Goal: Navigation & Orientation: Understand site structure

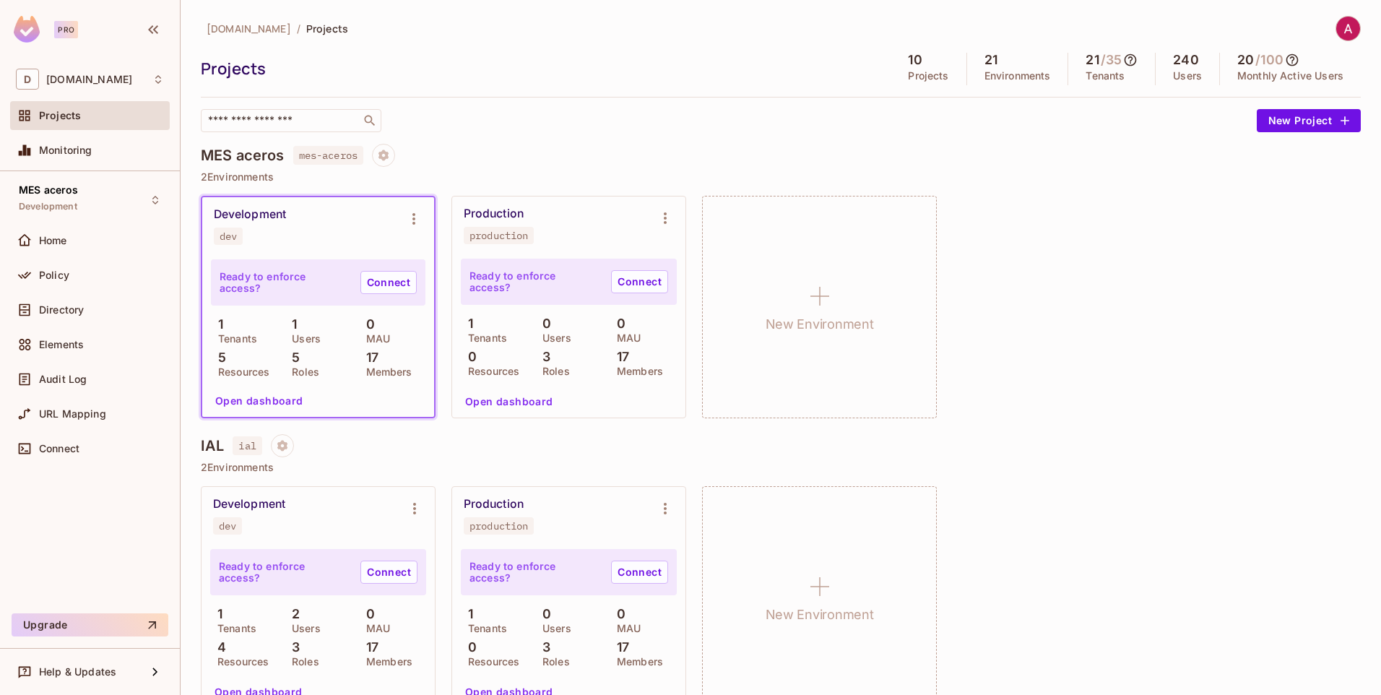
click at [1100, 390] on div "Development dev Ready to enforce access? Connect 1 Tenants 1 Users 0 MAU 5 Reso…" at bounding box center [781, 307] width 1160 height 222
click at [266, 404] on button "Open dashboard" at bounding box center [259, 400] width 100 height 23
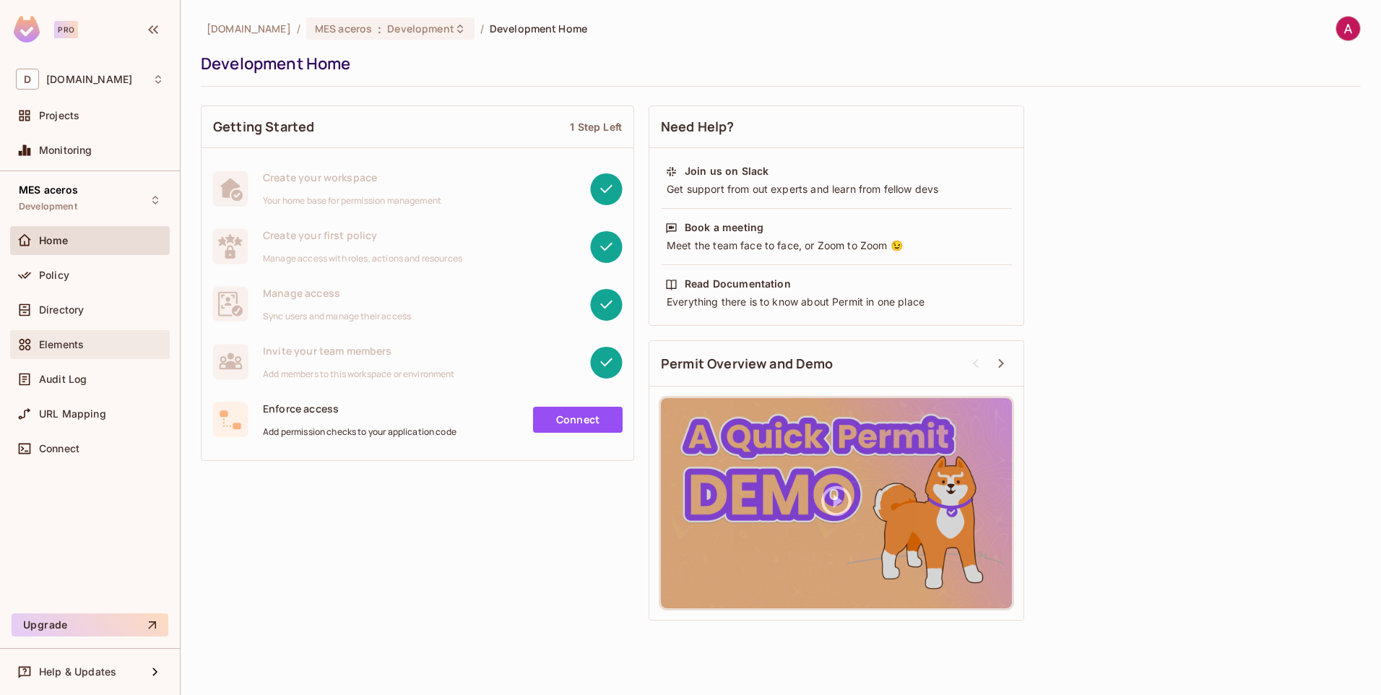
click at [80, 346] on span "Elements" at bounding box center [61, 345] width 45 height 12
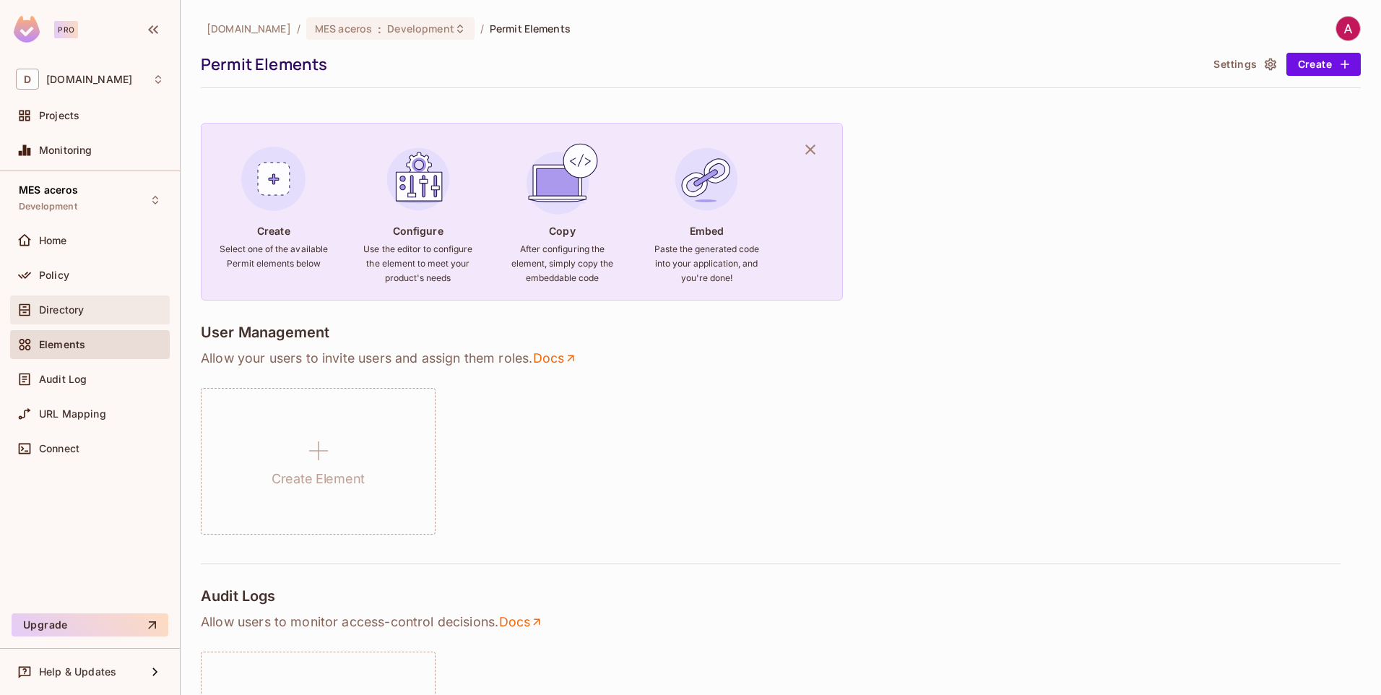
click at [71, 317] on div "Directory" at bounding box center [90, 309] width 148 height 17
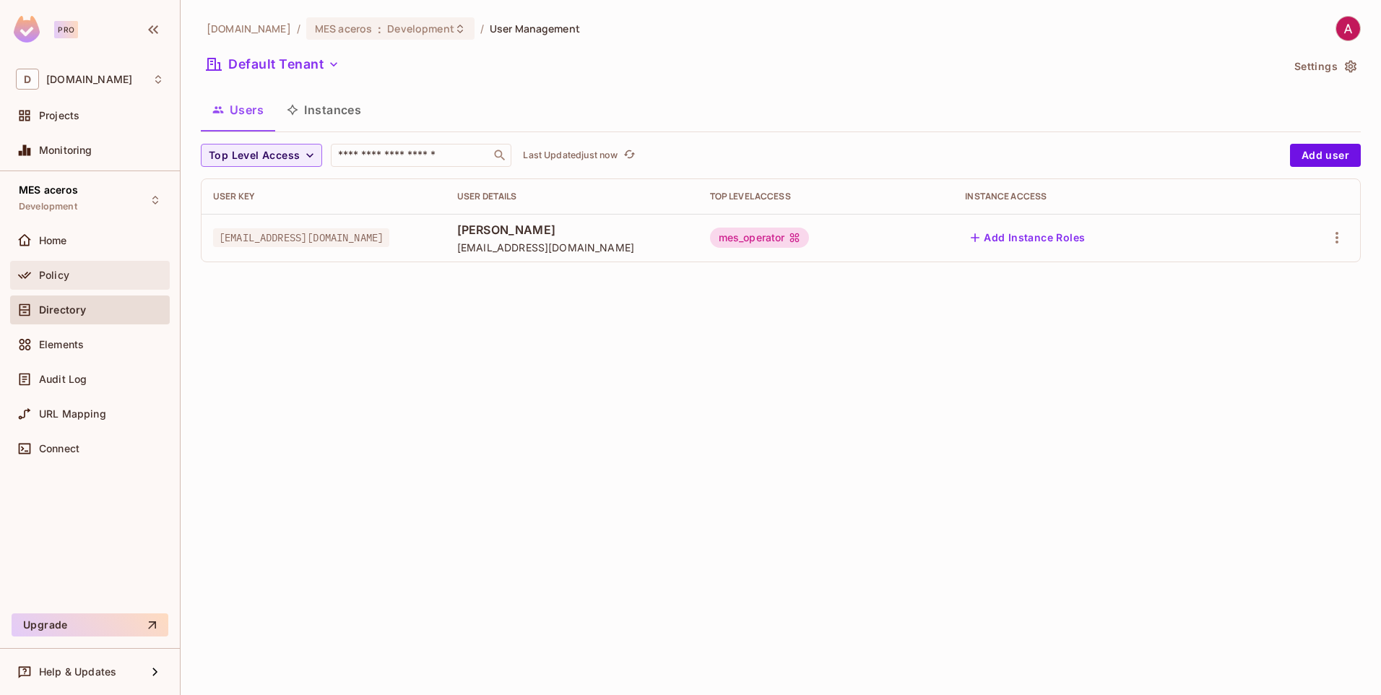
click at [61, 280] on span "Policy" at bounding box center [54, 275] width 30 height 12
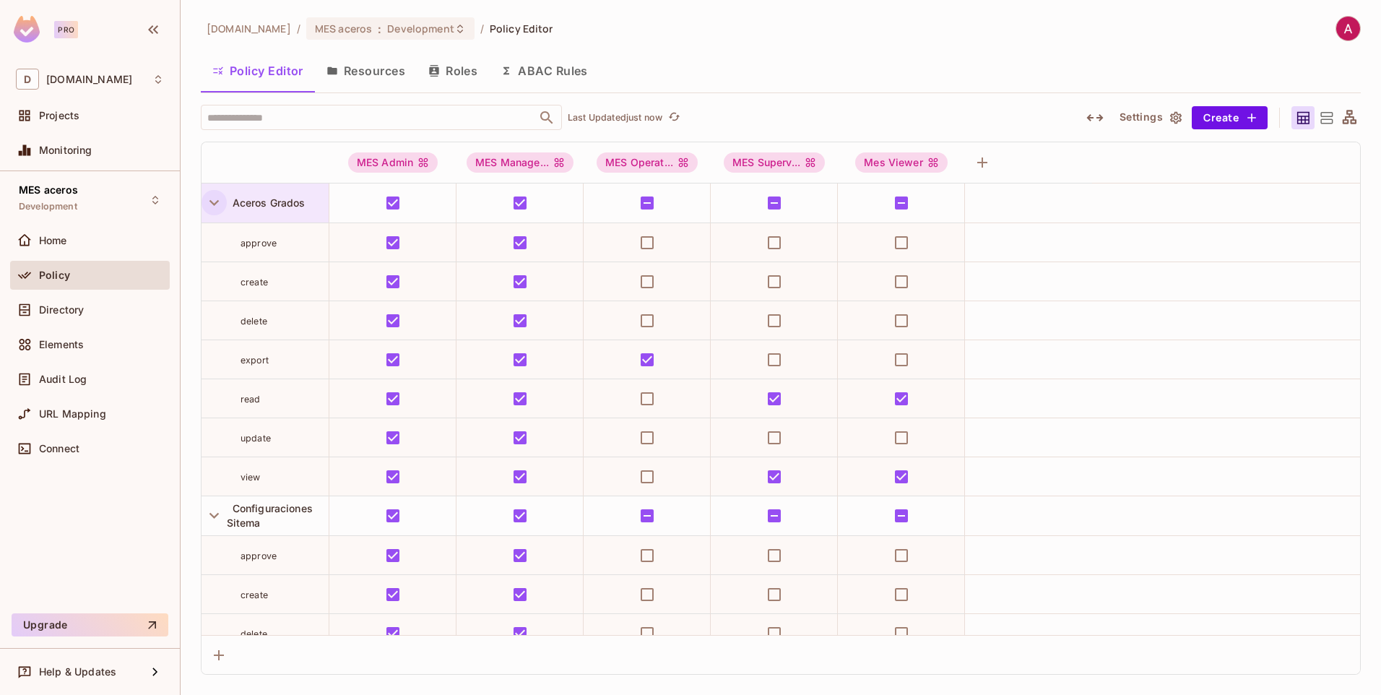
click at [208, 202] on icon "button" at bounding box center [214, 203] width 20 height 20
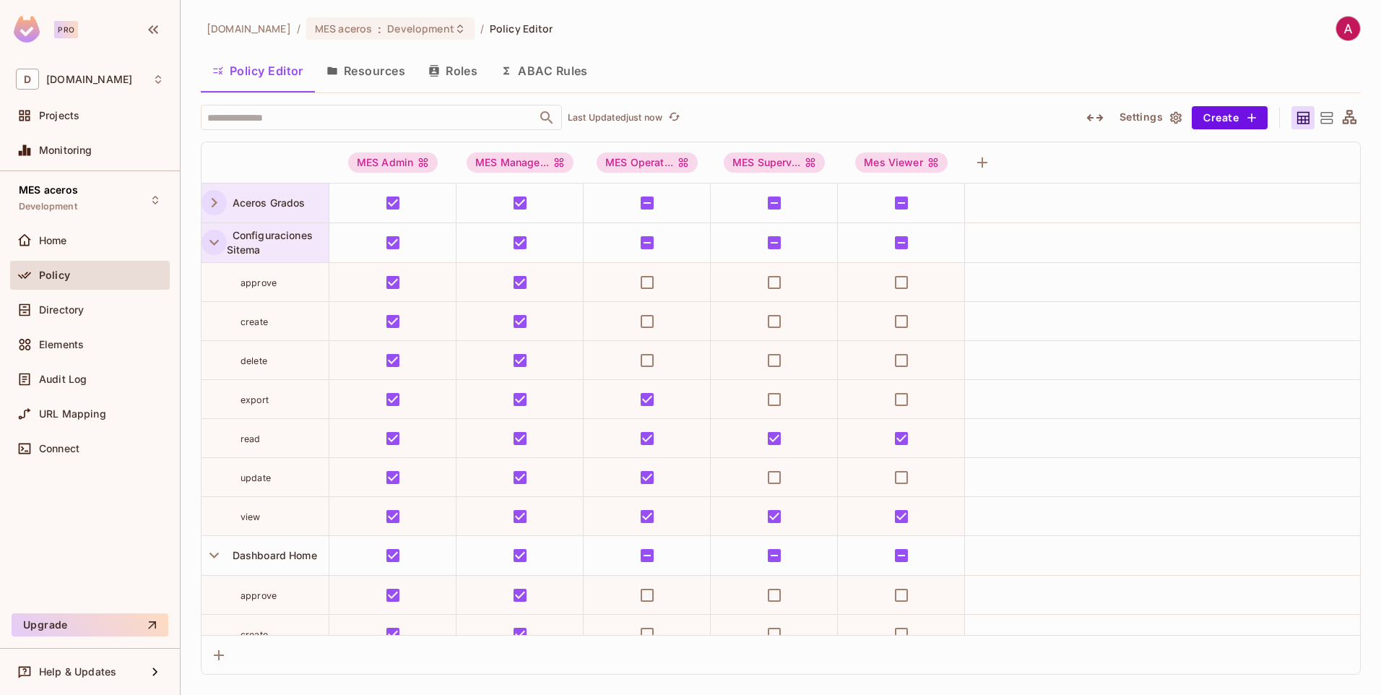
click at [212, 238] on icon "button" at bounding box center [214, 243] width 20 height 20
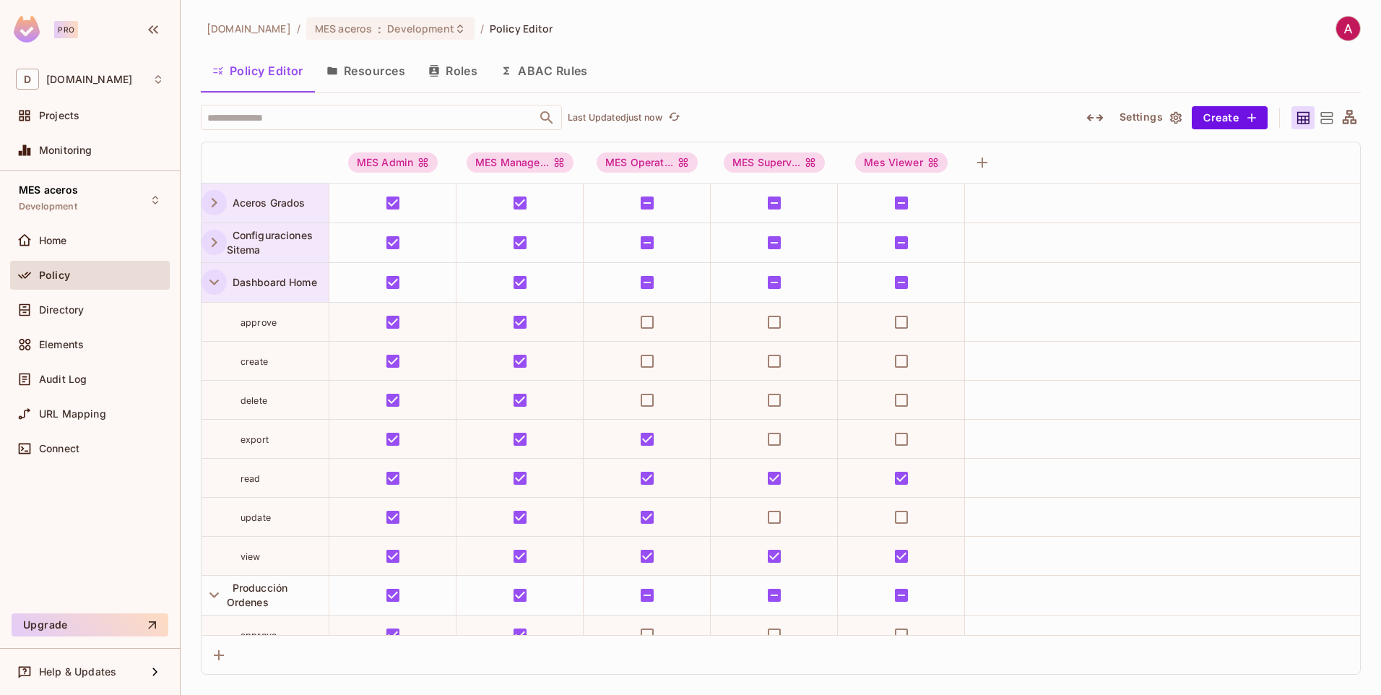
click at [212, 275] on icon "button" at bounding box center [214, 282] width 20 height 20
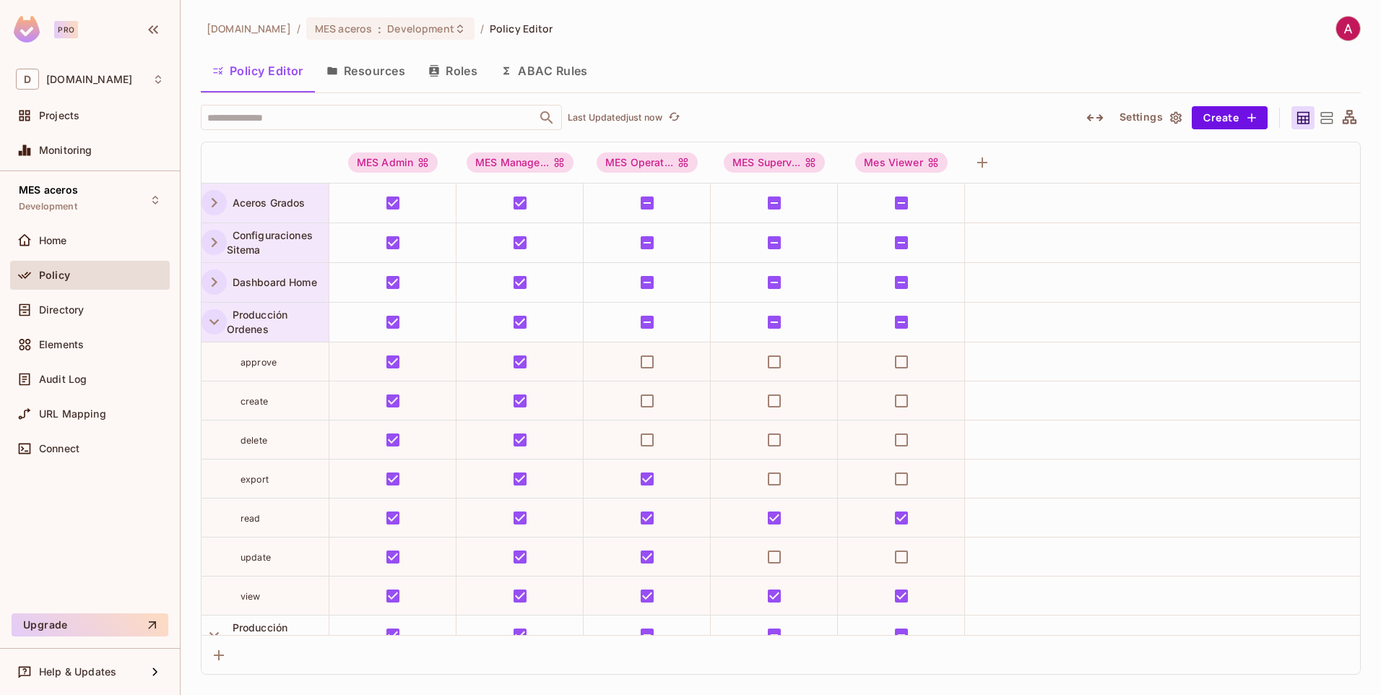
click at [210, 319] on icon "button" at bounding box center [214, 322] width 20 height 20
click at [212, 378] on div "Producción Procesos" at bounding box center [265, 361] width 127 height 39
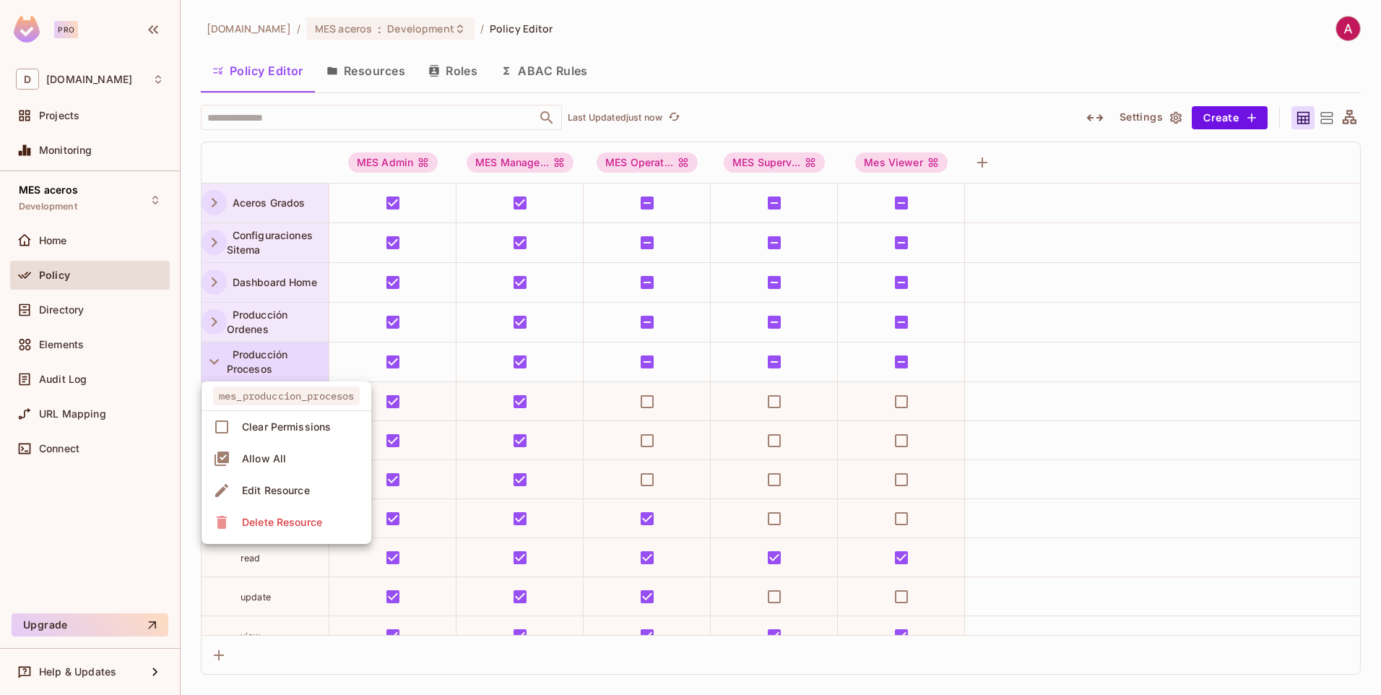
click at [210, 367] on div at bounding box center [690, 347] width 1381 height 695
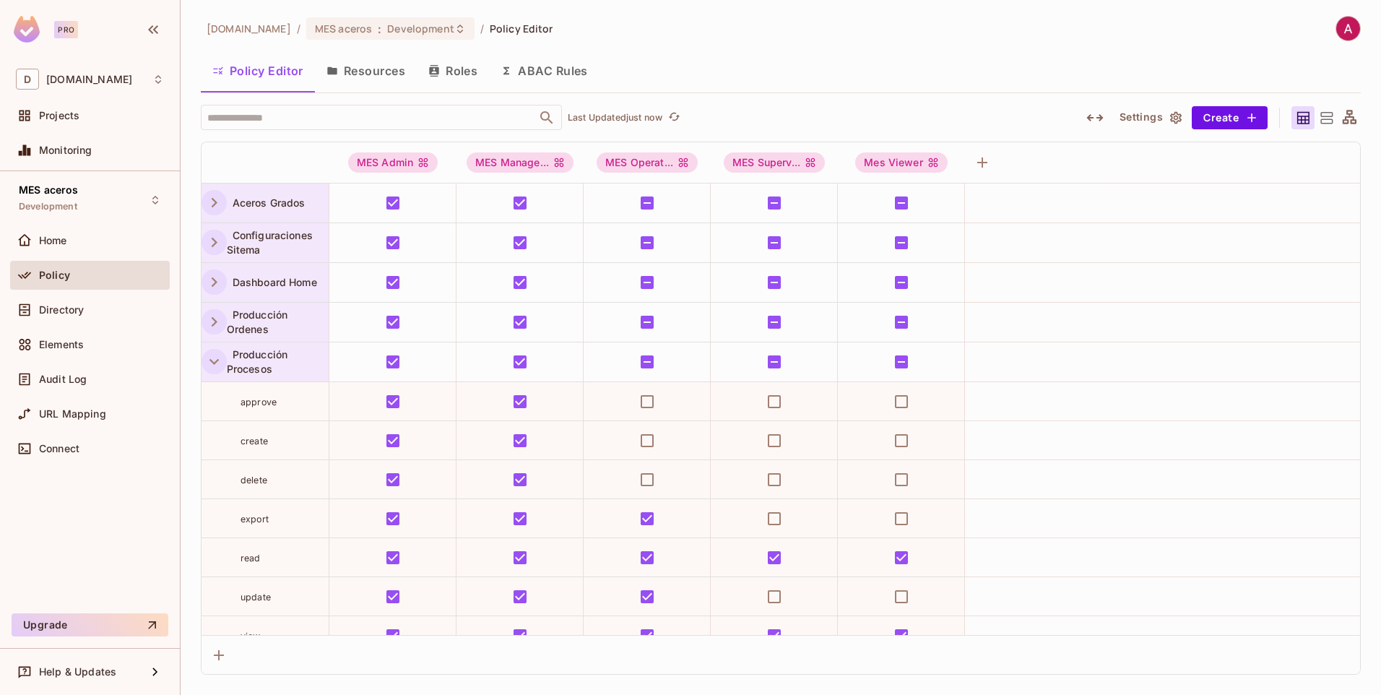
click at [214, 355] on icon "button" at bounding box center [214, 362] width 20 height 20
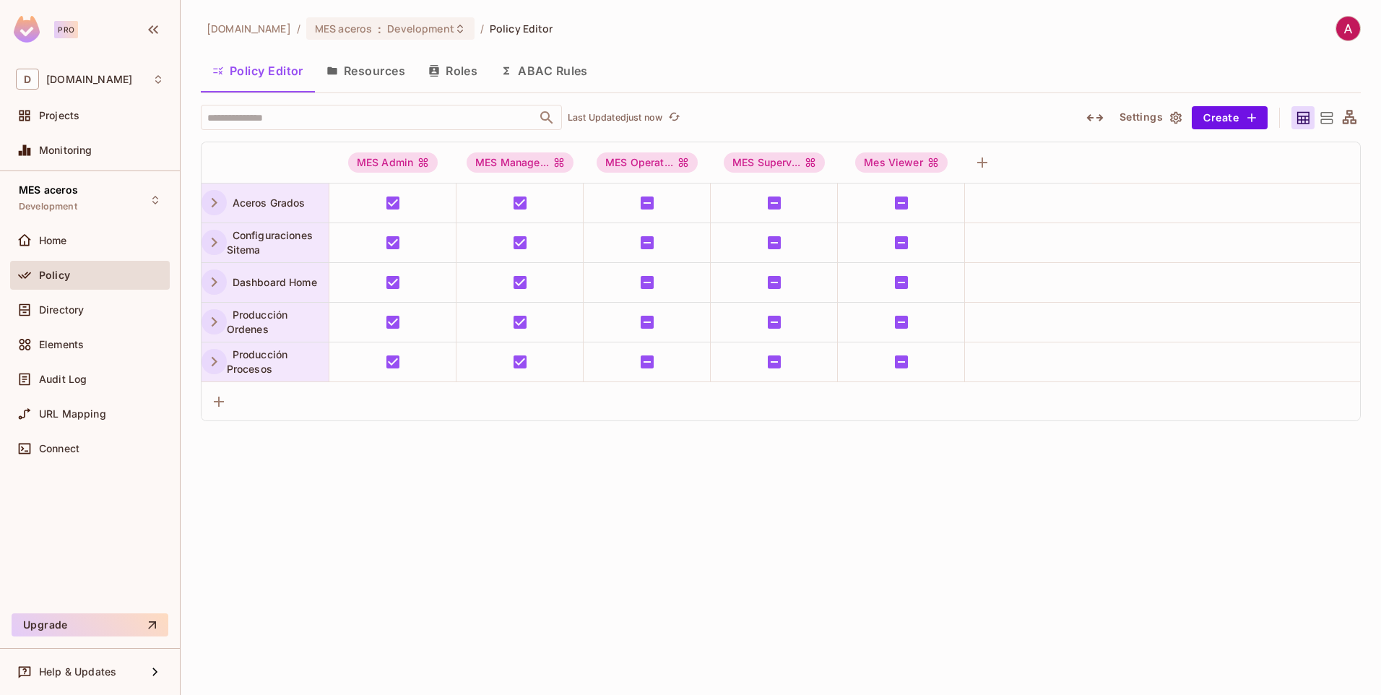
click at [366, 525] on div "[DOMAIN_NAME] / MES aceros : Development / Policy Editor Policy Editor Resource…" at bounding box center [781, 347] width 1200 height 695
